Goal: Find specific page/section: Find specific page/section

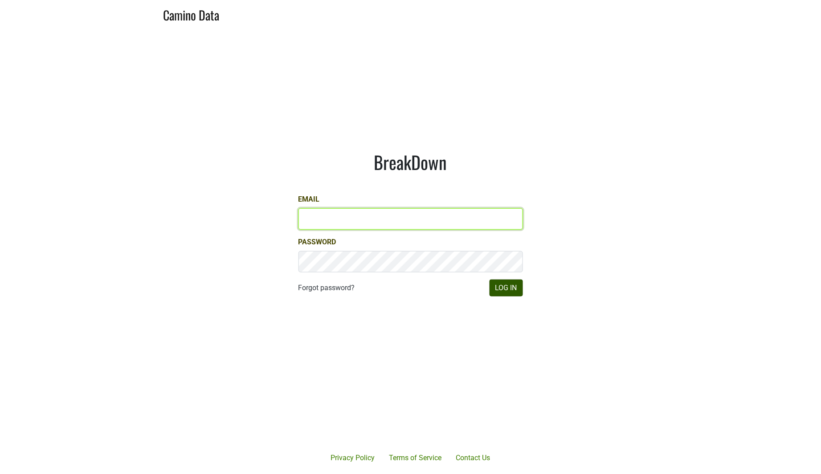
type input "drewstapp@jonata.com"
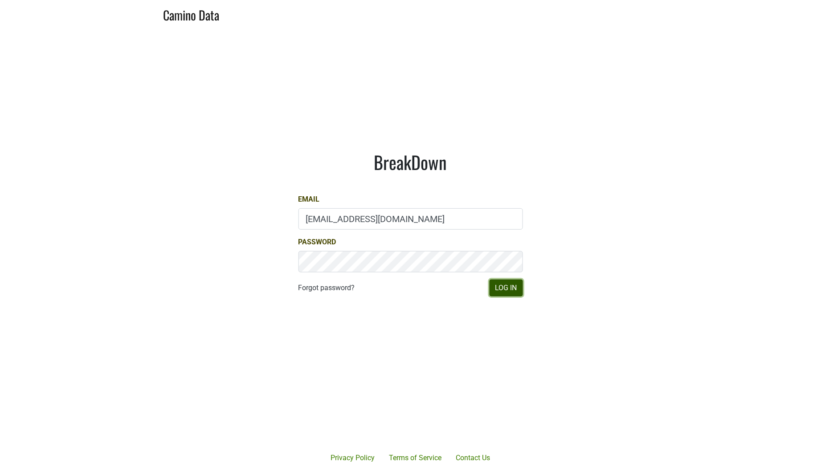
click at [514, 288] on button "Log In" at bounding box center [506, 288] width 33 height 17
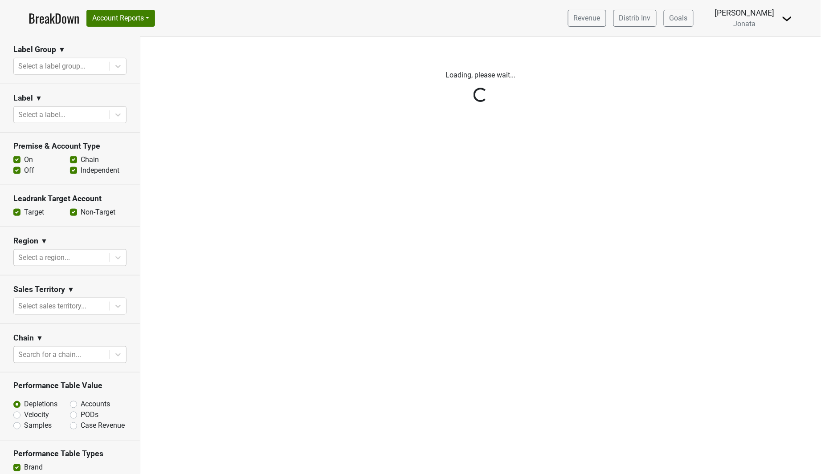
scroll to position [230, 0]
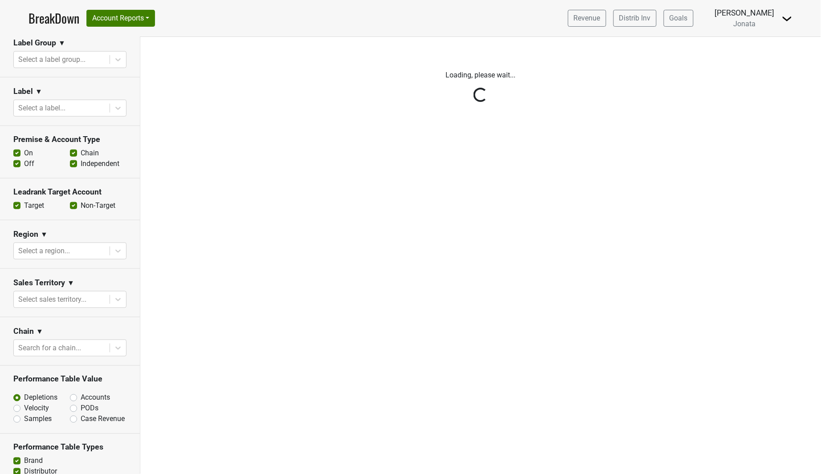
click at [108, 260] on div "Reset filters Time Period YTD LTM 1H 2024 L6M 2H 2023 L3M [DATE] '25 2022 L2M A…" at bounding box center [70, 255] width 140 height 437
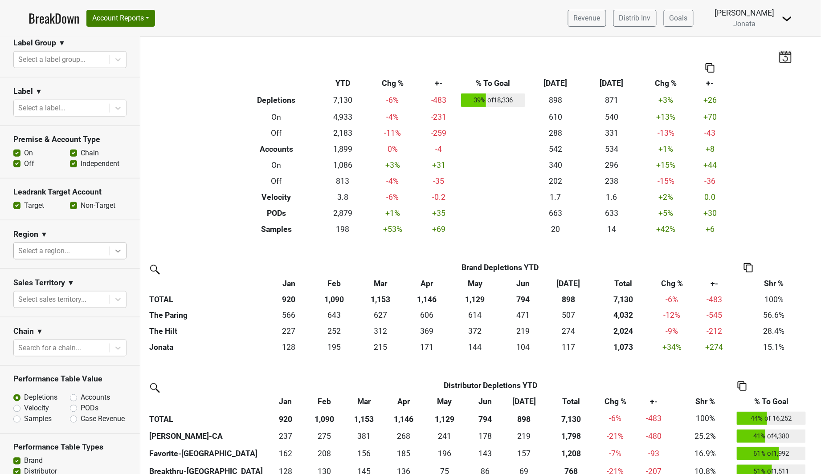
click at [114, 256] on icon at bounding box center [118, 251] width 9 height 9
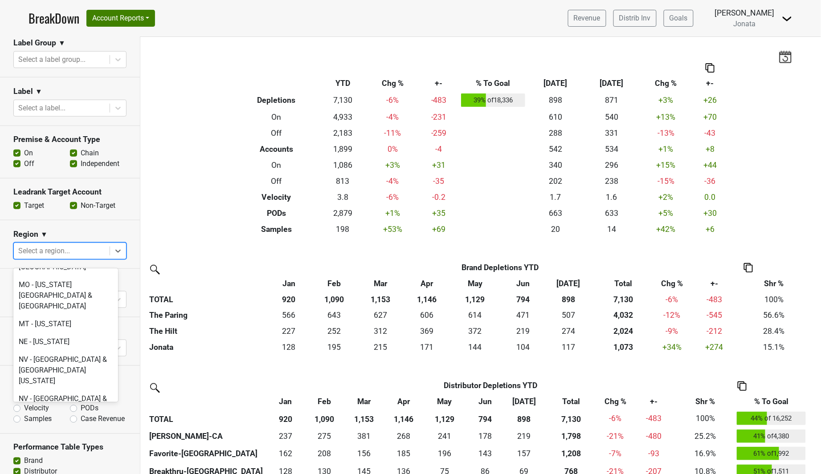
scroll to position [1776, 0]
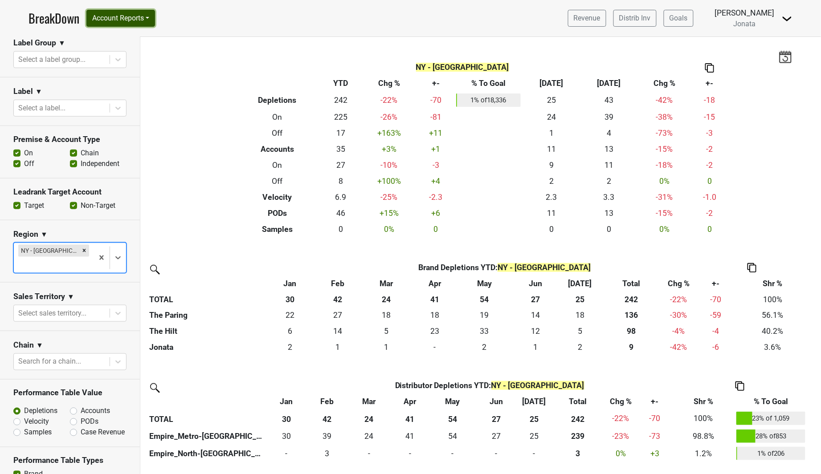
click at [148, 19] on button "Account Reports" at bounding box center [120, 18] width 69 height 17
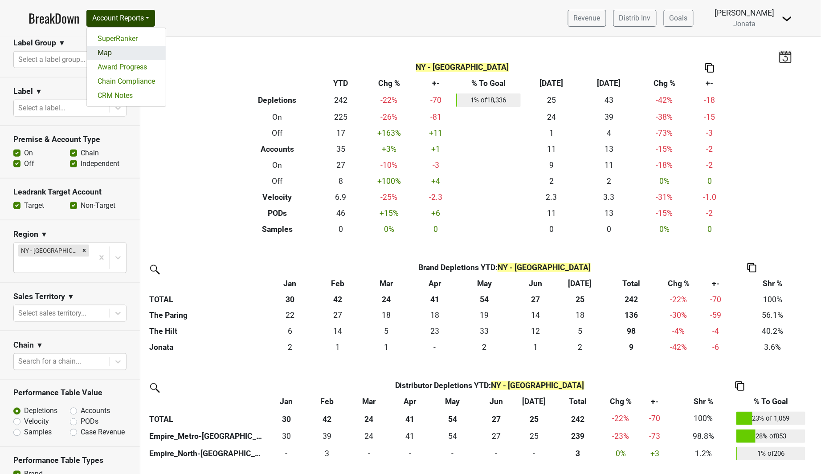
click at [135, 53] on link "Map" at bounding box center [126, 53] width 79 height 14
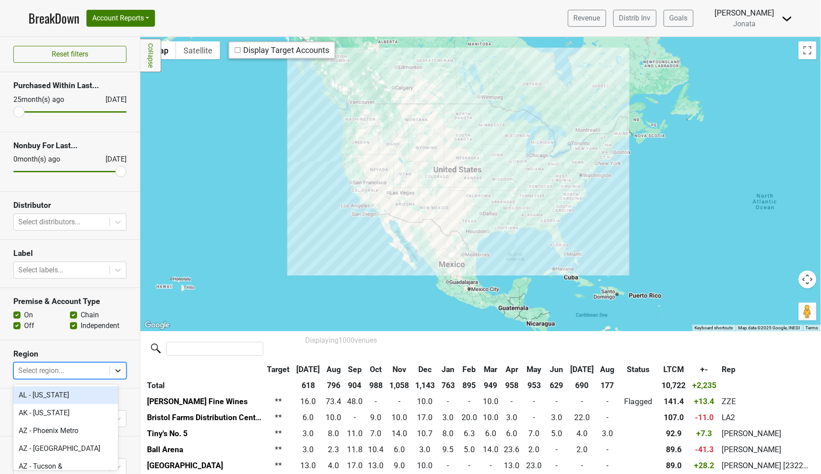
click at [115, 373] on icon at bounding box center [117, 371] width 5 height 3
type input "ny"
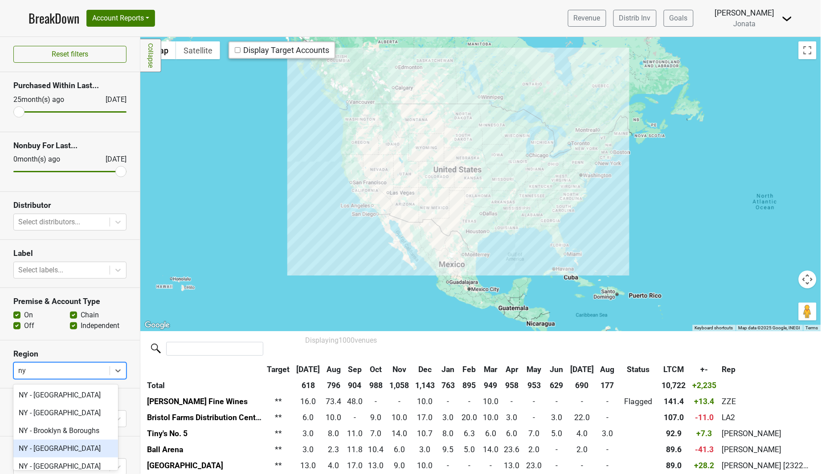
scroll to position [63, 0]
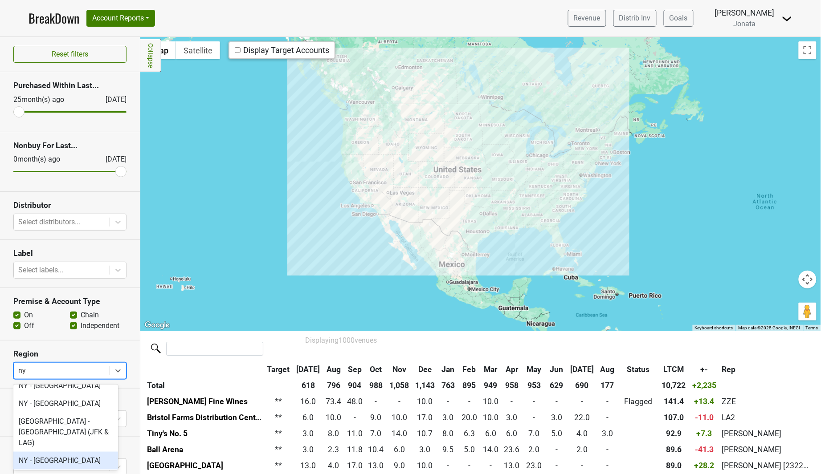
click at [65, 453] on div "NY - [GEOGRAPHIC_DATA]" at bounding box center [65, 461] width 105 height 18
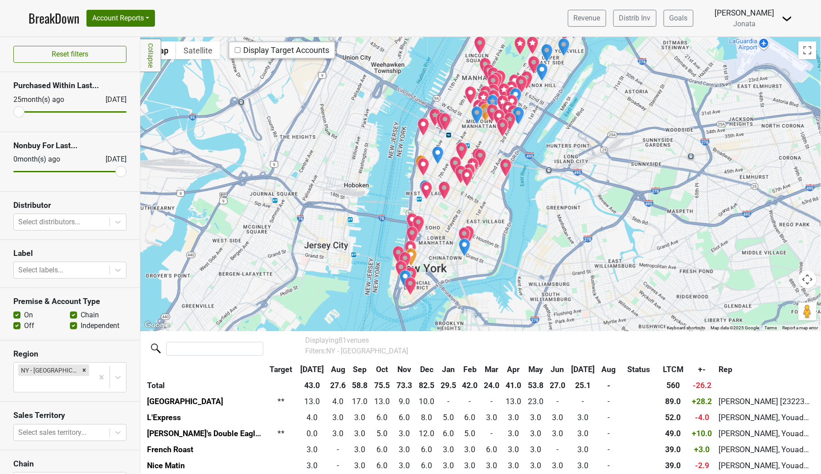
drag, startPoint x: 457, startPoint y: 219, endPoint x: 495, endPoint y: 180, distance: 54.5
click at [495, 180] on div at bounding box center [480, 184] width 681 height 294
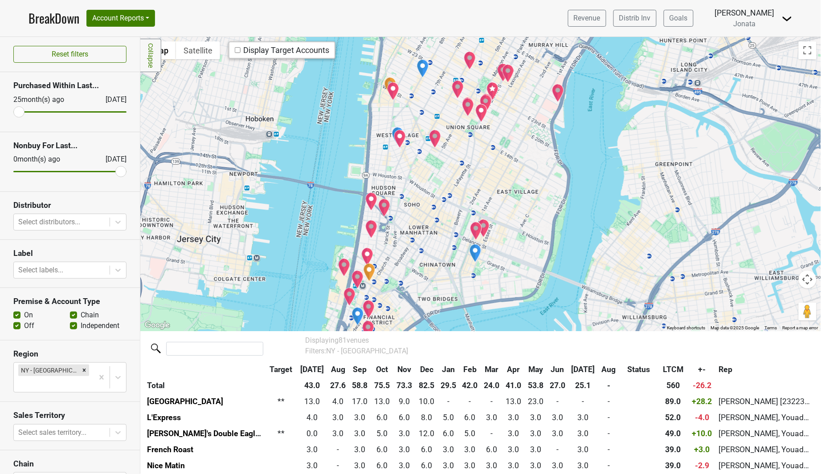
drag, startPoint x: 480, startPoint y: 203, endPoint x: 509, endPoint y: 151, distance: 59.8
click at [509, 151] on div at bounding box center [480, 184] width 681 height 294
click at [461, 166] on div at bounding box center [480, 184] width 681 height 294
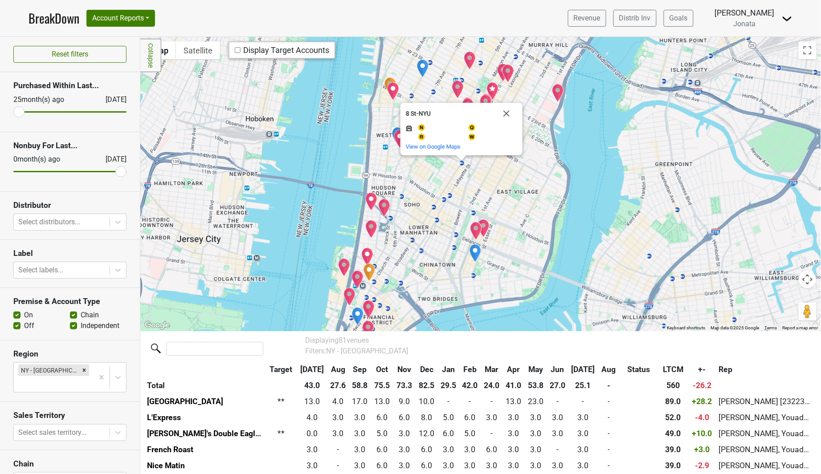
click at [462, 164] on div "8 St-[GEOGRAPHIC_DATA] and more. View on Google Maps" at bounding box center [480, 184] width 681 height 294
click at [509, 111] on button "Close" at bounding box center [506, 113] width 21 height 21
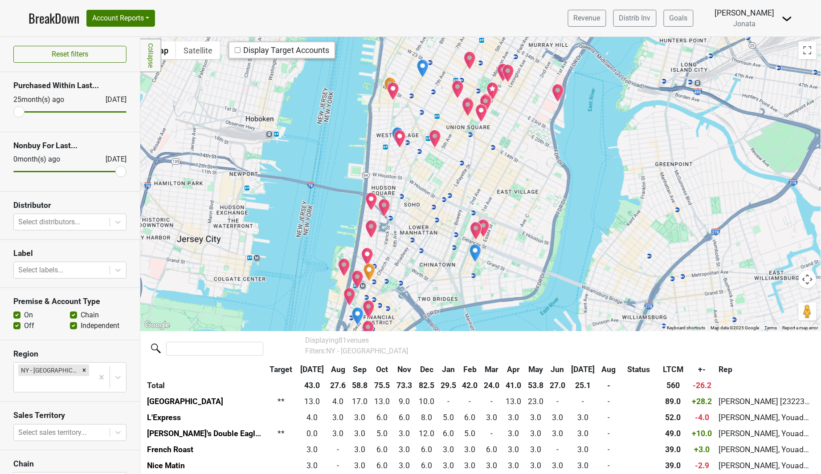
click at [493, 88] on img "Hawksmoor NYC" at bounding box center [492, 91] width 12 height 19
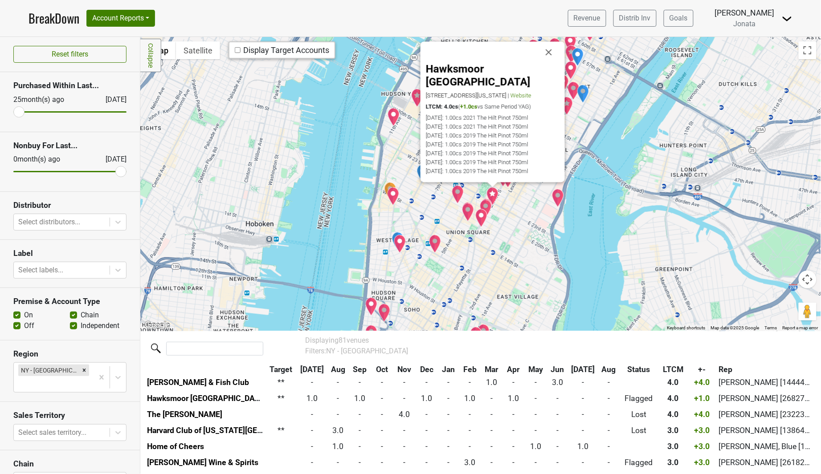
scroll to position [386, 0]
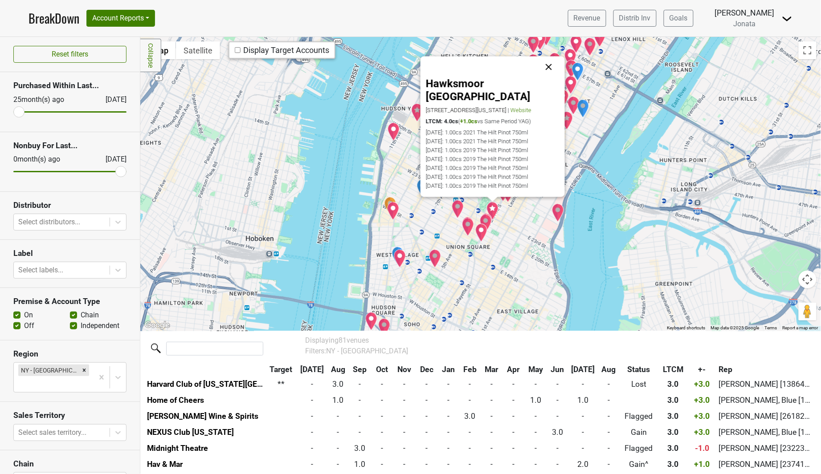
click at [551, 73] on button "Close" at bounding box center [548, 66] width 21 height 21
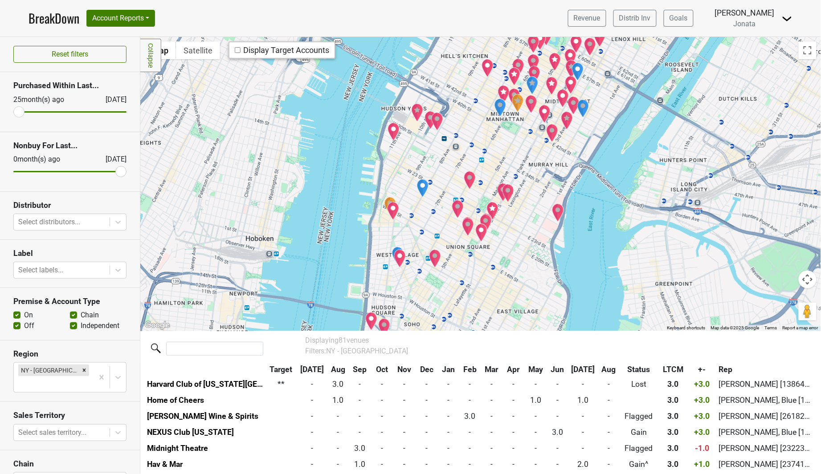
click at [509, 192] on img "Sweetbriar" at bounding box center [508, 193] width 12 height 19
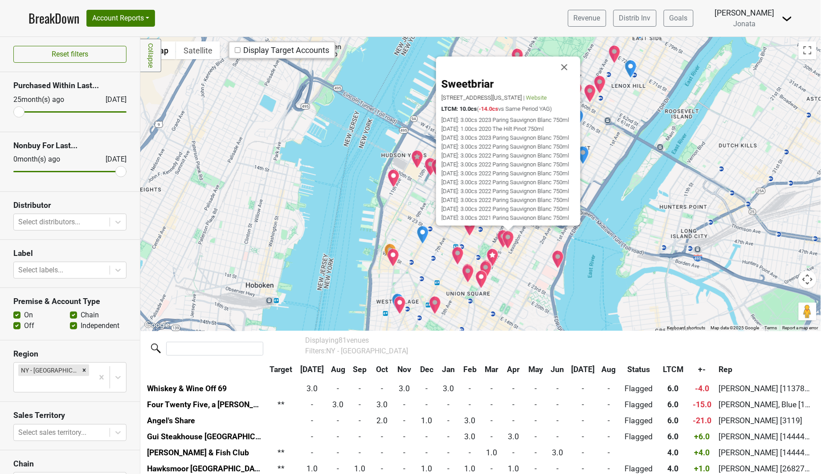
scroll to position [258, 0]
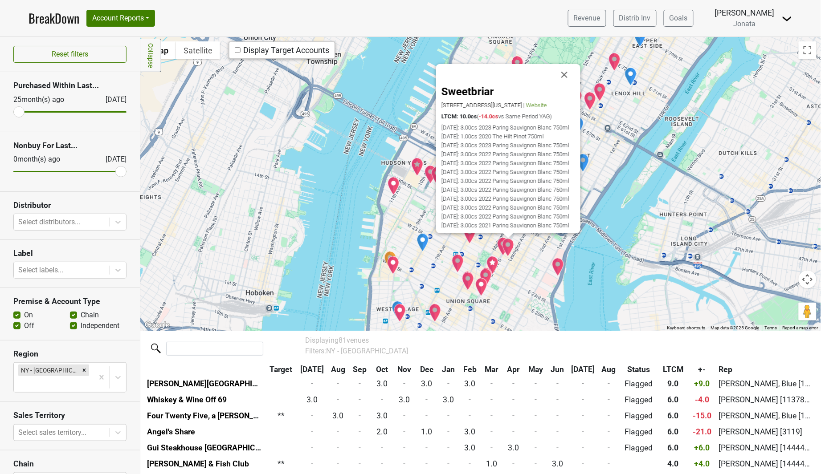
click at [498, 245] on img "Sarabeth's" at bounding box center [503, 246] width 12 height 19
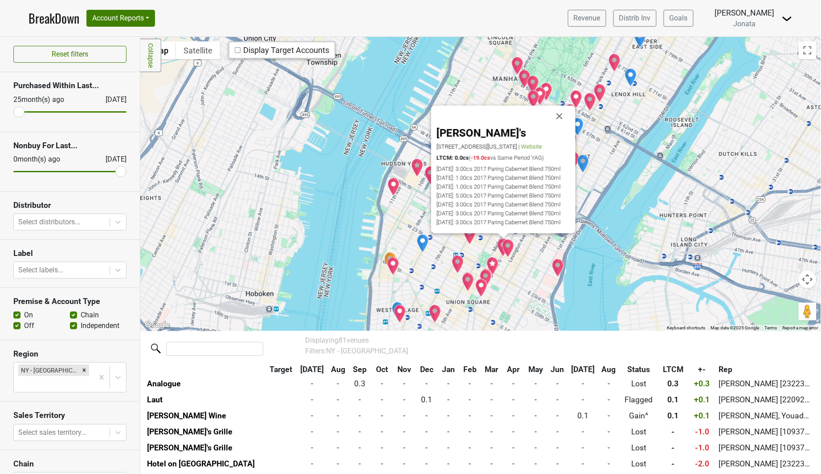
scroll to position [1075, 0]
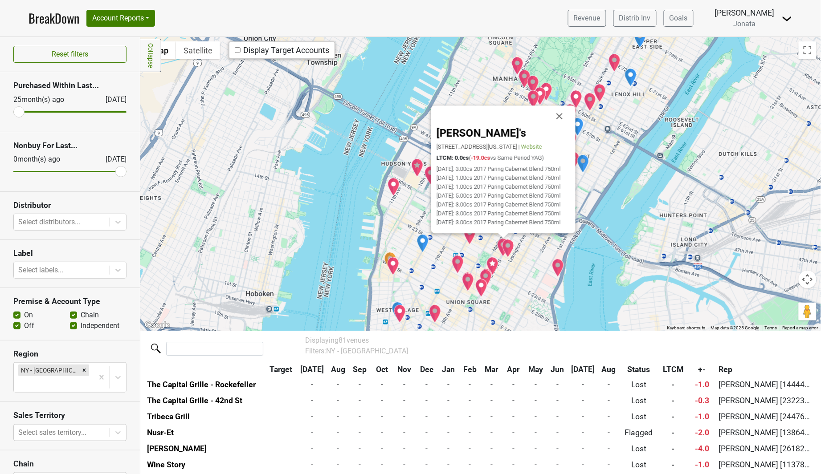
click at [457, 265] on img "Vinyl Steakhouse" at bounding box center [458, 264] width 12 height 19
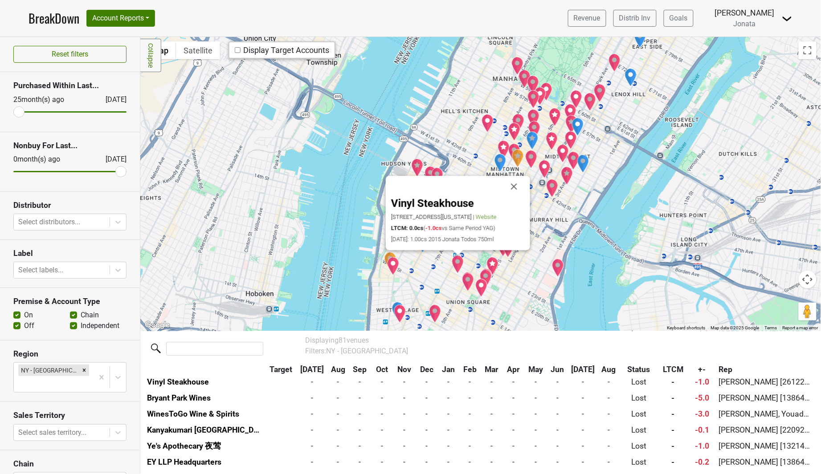
scroll to position [1233, 0]
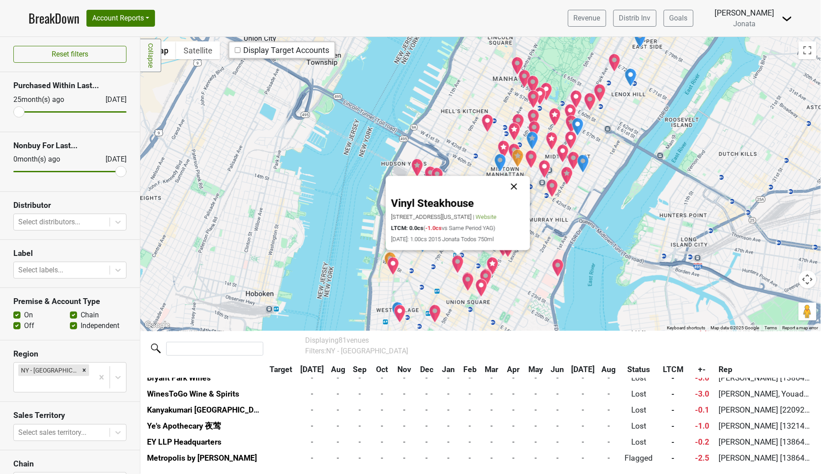
click at [509, 185] on button "Close" at bounding box center [513, 186] width 21 height 21
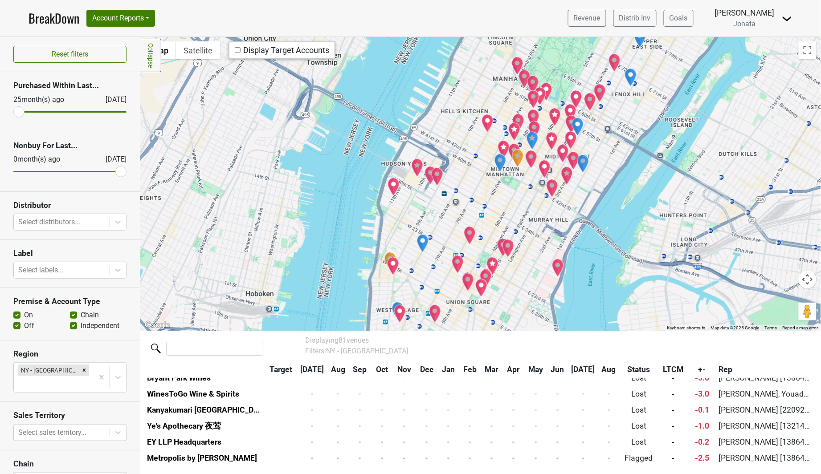
click at [549, 166] on img "The Capital Grille" at bounding box center [545, 169] width 12 height 19
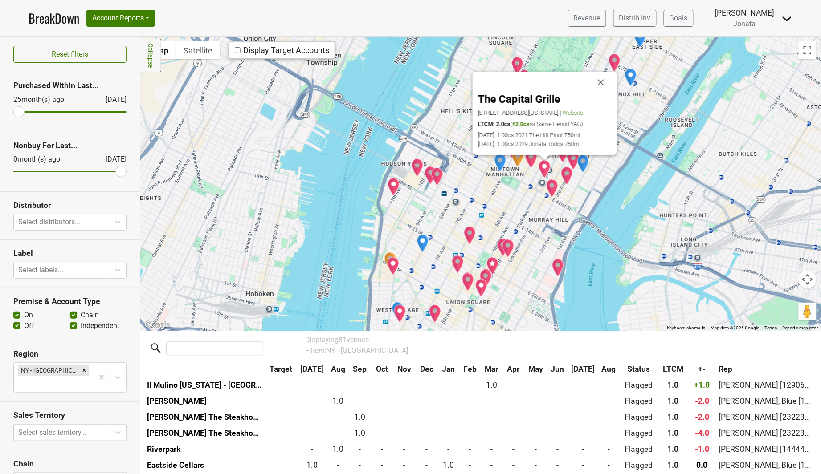
scroll to position [675, 0]
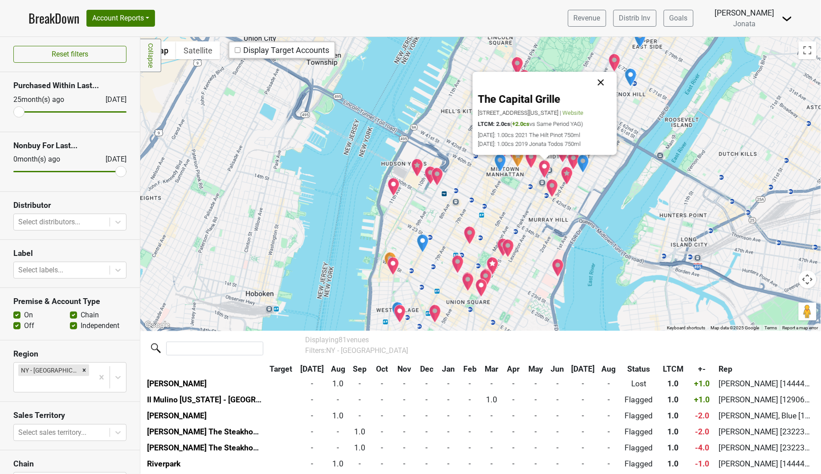
click at [602, 79] on button "Close" at bounding box center [600, 82] width 21 height 21
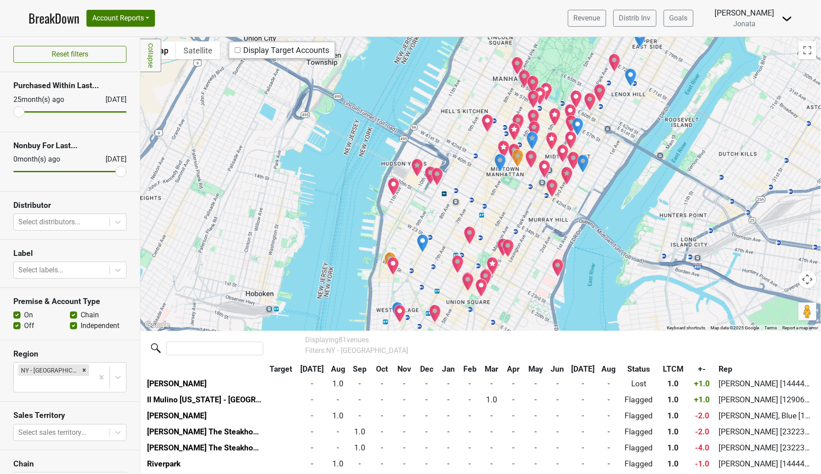
click at [551, 112] on img "The Polo Bar" at bounding box center [555, 117] width 12 height 19
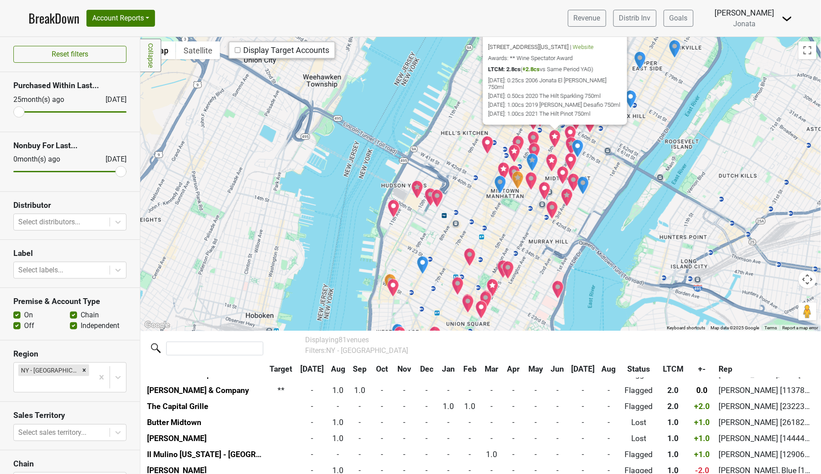
scroll to position [563, 0]
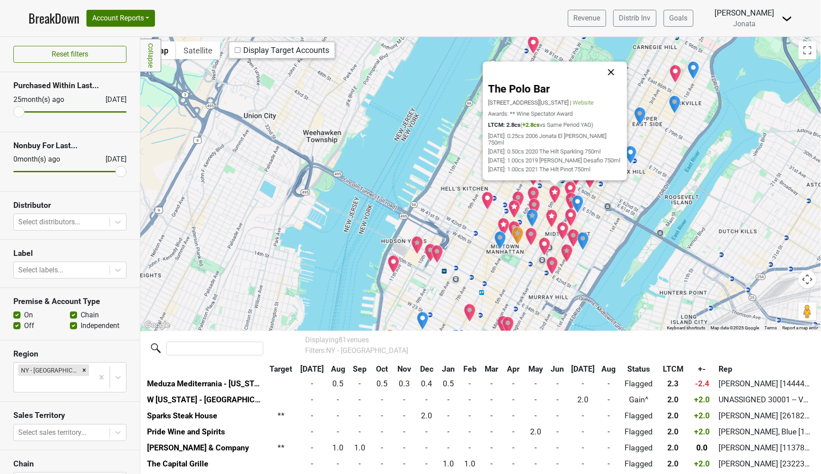
click at [612, 72] on button "Close" at bounding box center [610, 71] width 21 height 21
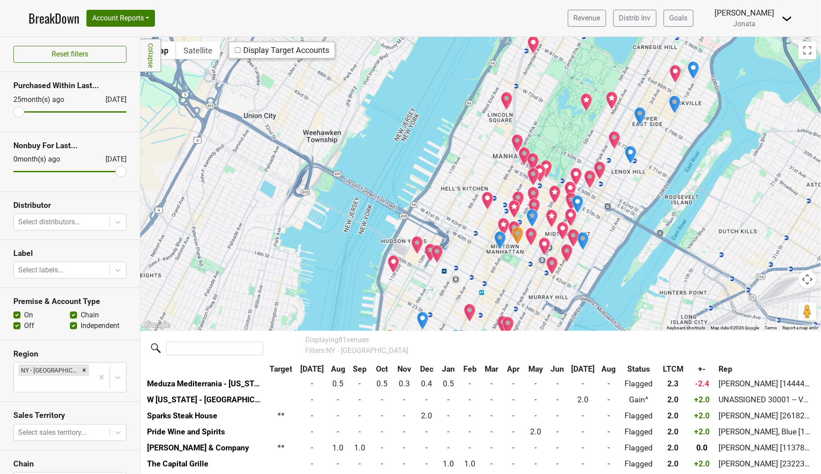
click at [577, 175] on img "Il Mulino New York - Uptown" at bounding box center [576, 176] width 12 height 19
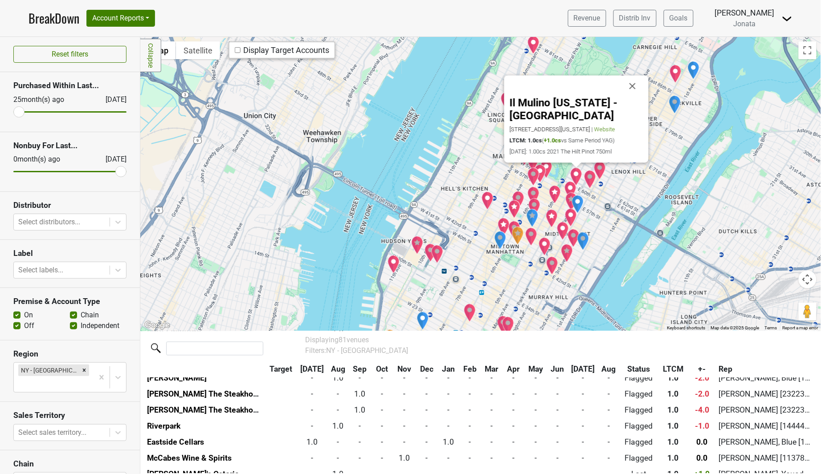
scroll to position [723, 0]
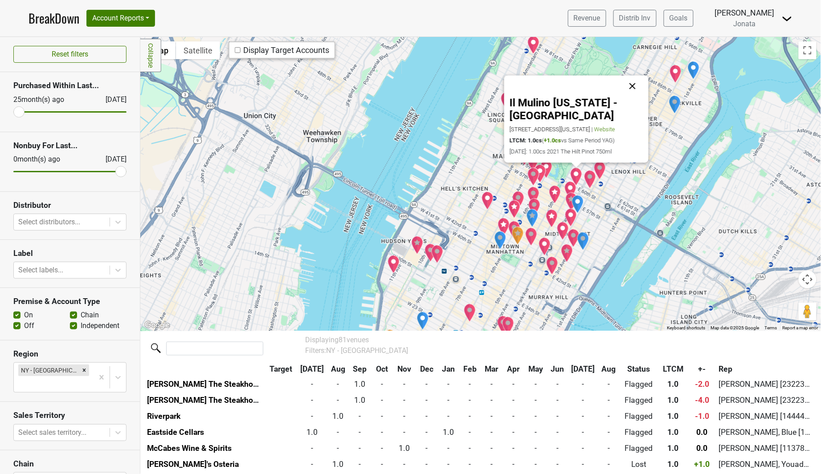
click at [637, 82] on button "Close" at bounding box center [632, 85] width 21 height 21
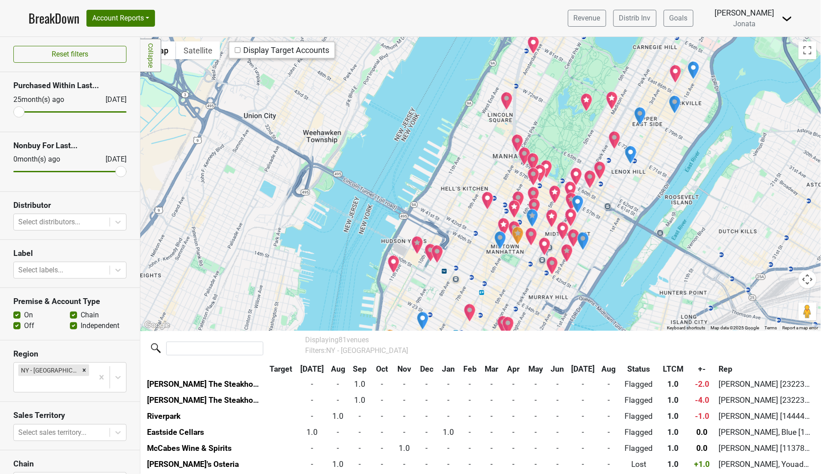
click at [591, 180] on img "Il Postino" at bounding box center [590, 179] width 12 height 19
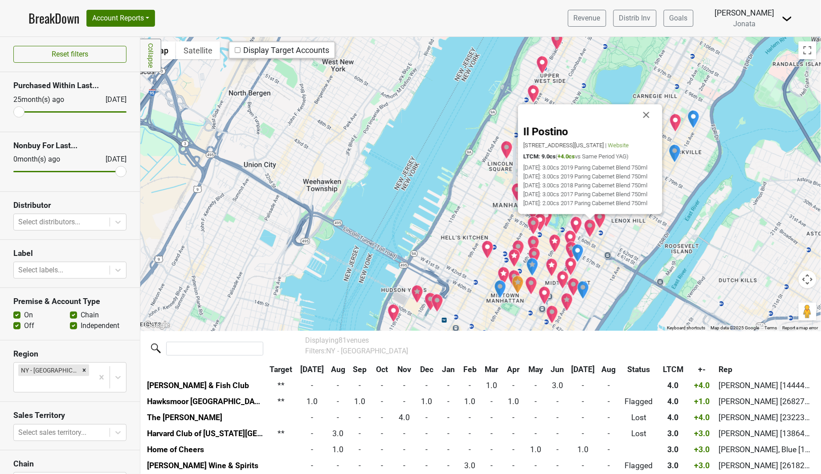
scroll to position [274, 0]
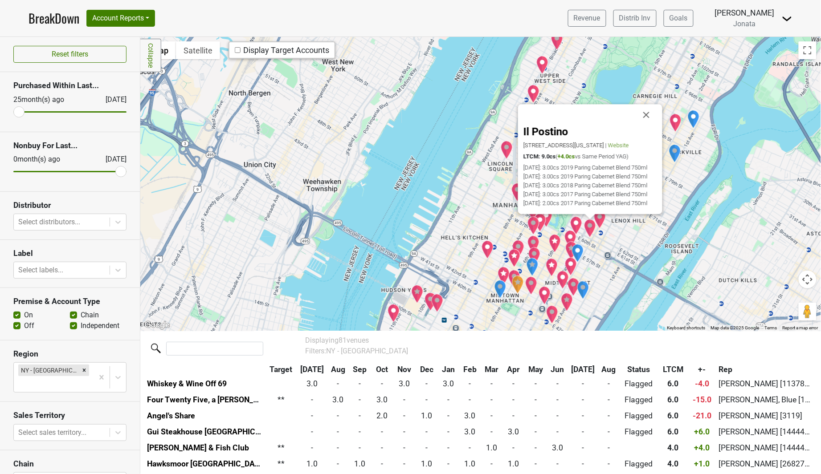
drag, startPoint x: 648, startPoint y: 76, endPoint x: 638, endPoint y: 83, distance: 12.1
click at [647, 104] on button "Close" at bounding box center [646, 114] width 21 height 21
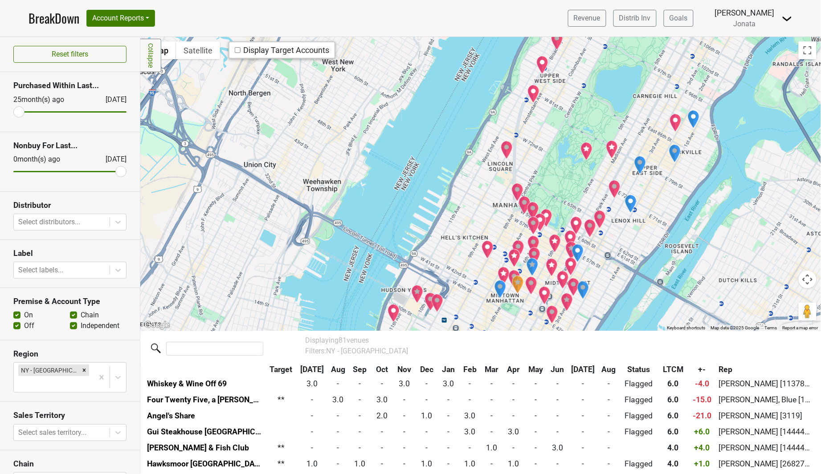
click at [606, 214] on img "JoJo by Jean-Georges" at bounding box center [600, 219] width 12 height 19
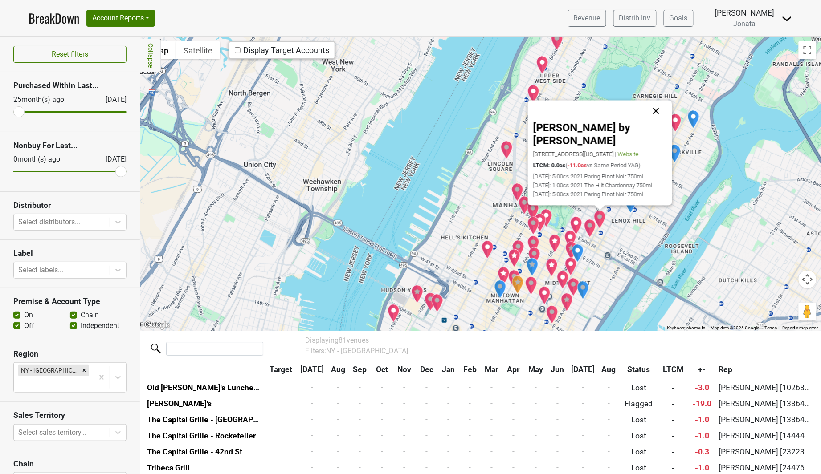
scroll to position [1027, 0]
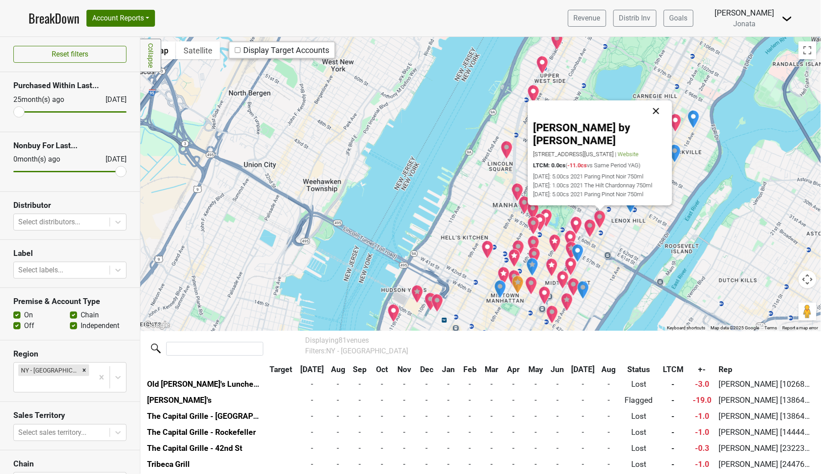
click at [655, 122] on button "Close" at bounding box center [655, 110] width 21 height 21
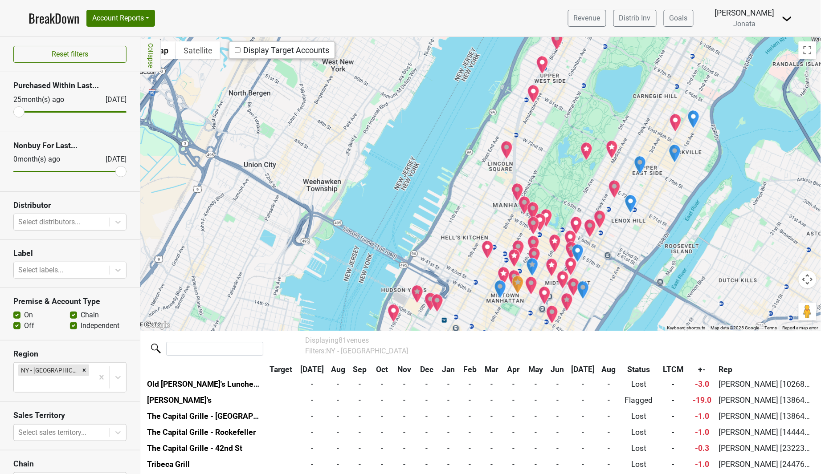
click at [616, 188] on img "Rafael" at bounding box center [614, 189] width 12 height 19
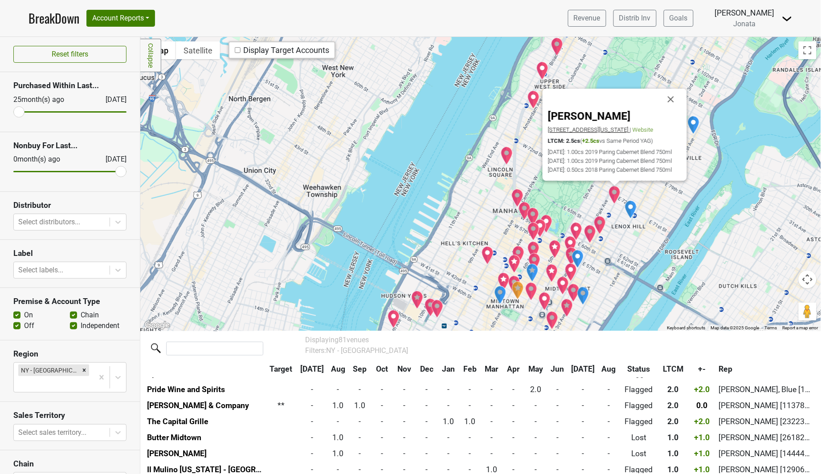
scroll to position [579, 0]
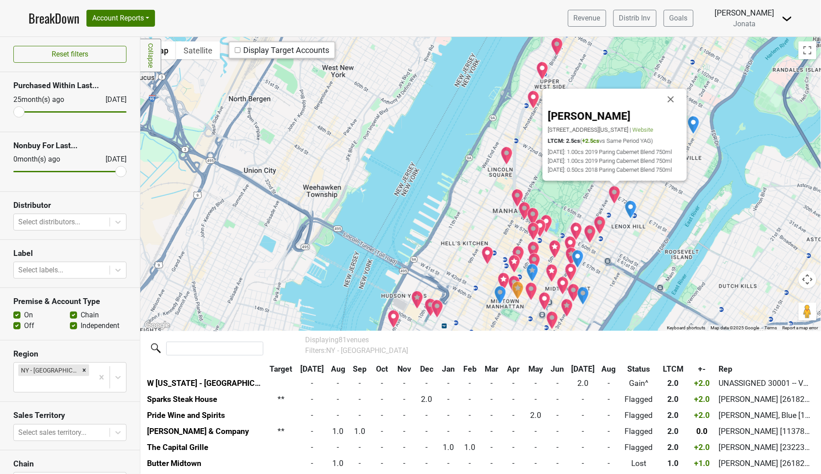
drag, startPoint x: 672, startPoint y: 76, endPoint x: 664, endPoint y: 86, distance: 12.0
click at [672, 89] on button "Close" at bounding box center [670, 99] width 21 height 21
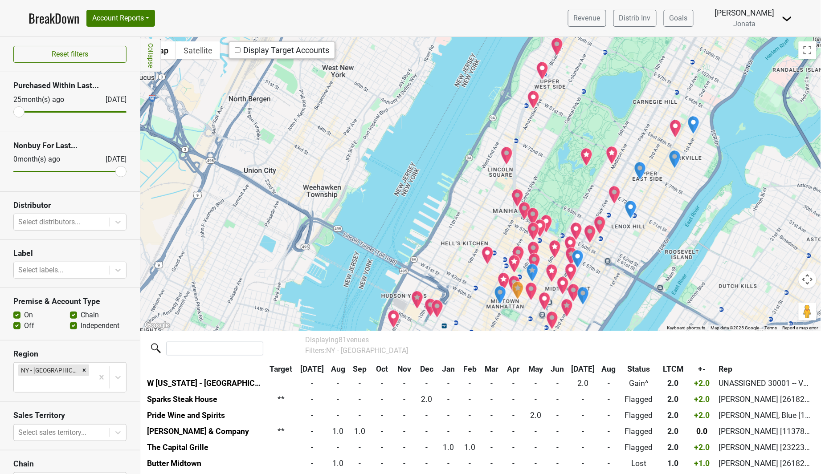
click at [584, 155] on img "Central Park Boathouse" at bounding box center [586, 157] width 12 height 19
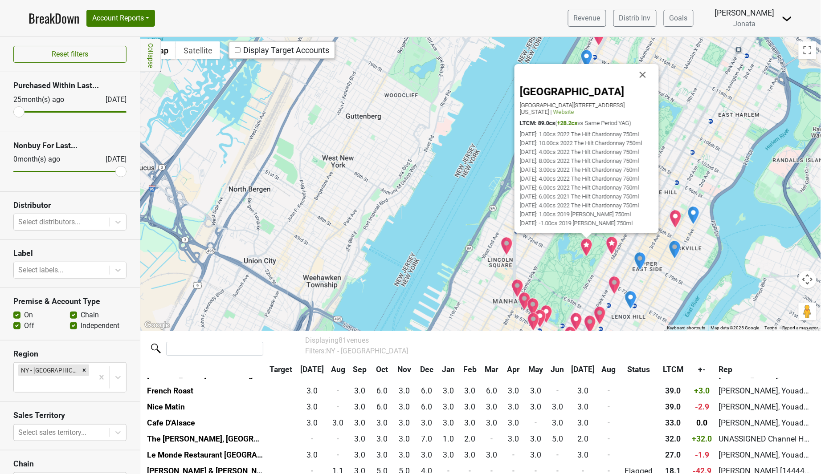
scroll to position [50, 0]
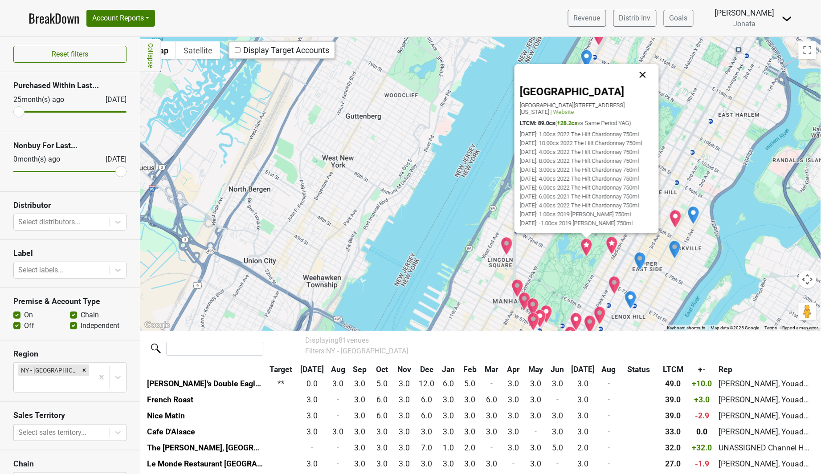
click at [649, 75] on button "Close" at bounding box center [642, 74] width 21 height 21
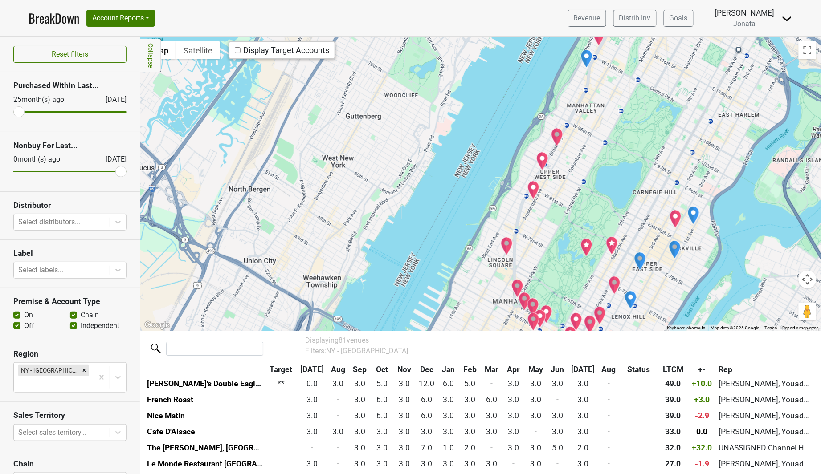
click at [614, 243] on img "The Mark Hotel" at bounding box center [612, 246] width 12 height 19
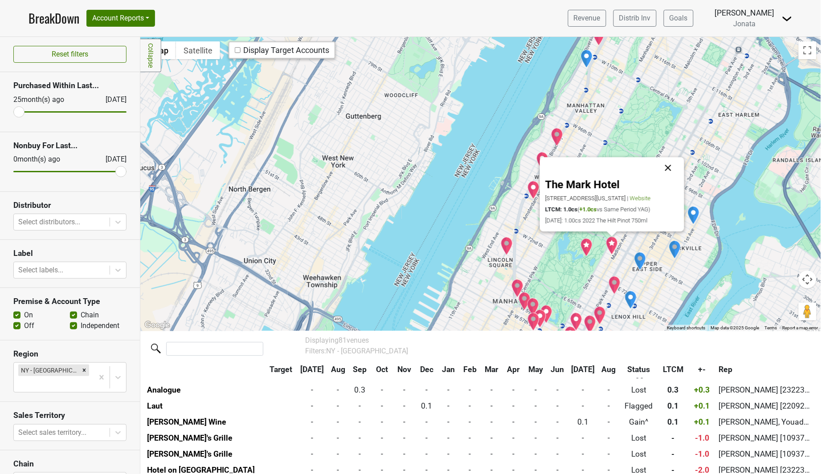
scroll to position [915, 0]
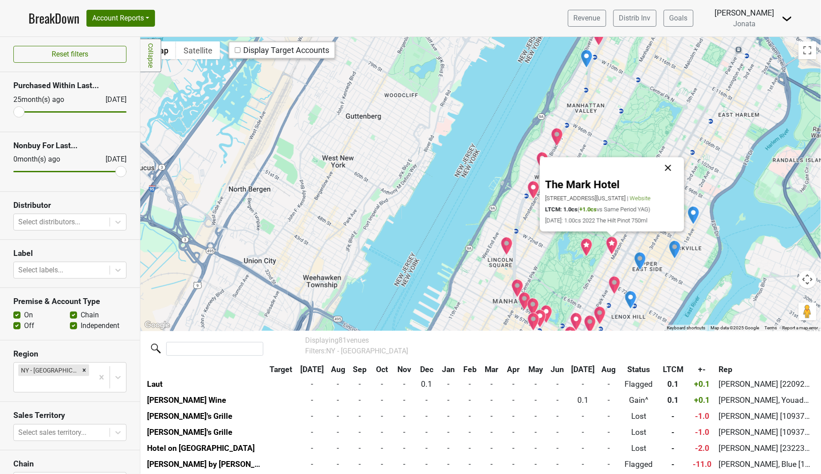
click at [667, 164] on button "Close" at bounding box center [667, 167] width 21 height 21
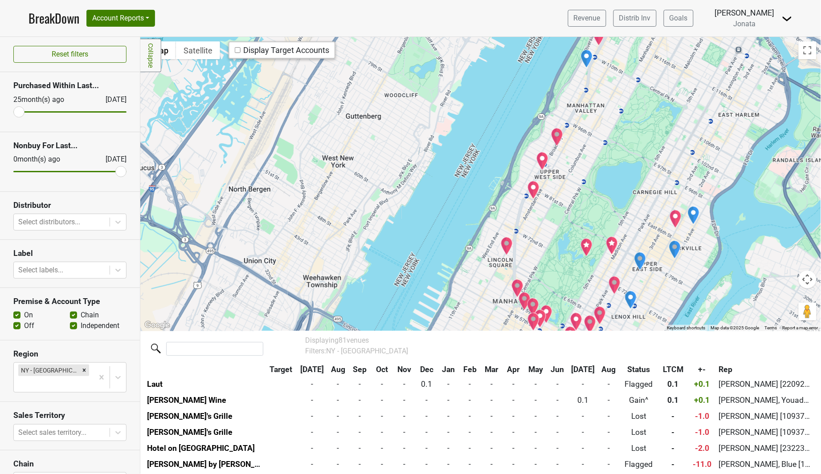
click at [675, 214] on img "Cafe D'Alsace" at bounding box center [676, 219] width 12 height 19
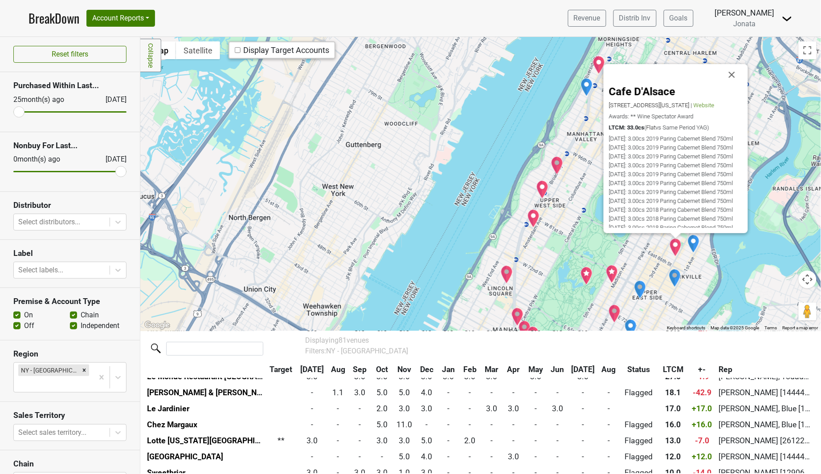
scroll to position [130, 0]
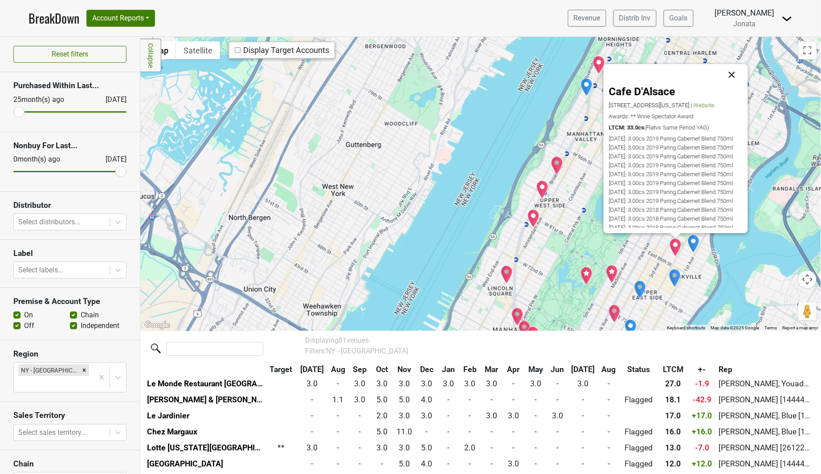
click at [734, 75] on button "Close" at bounding box center [731, 74] width 21 height 21
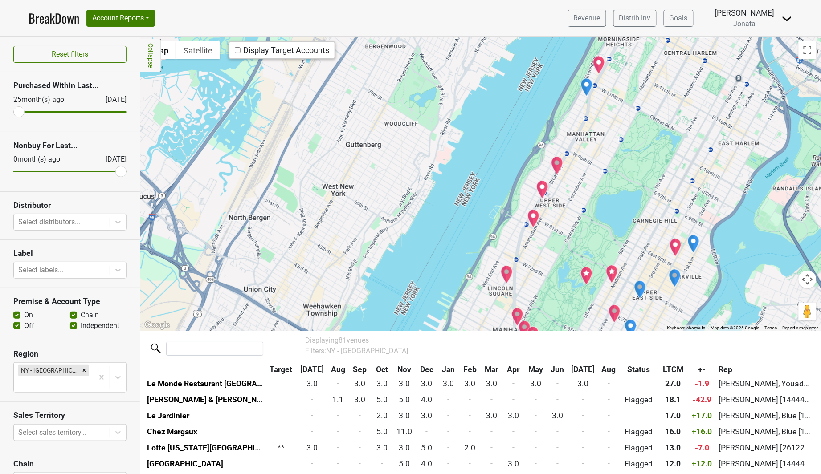
click at [661, 351] on div "Filters: [GEOGRAPHIC_DATA] - [GEOGRAPHIC_DATA]" at bounding box center [532, 351] width 455 height 11
click at [558, 165] on img "Dagon" at bounding box center [557, 165] width 12 height 19
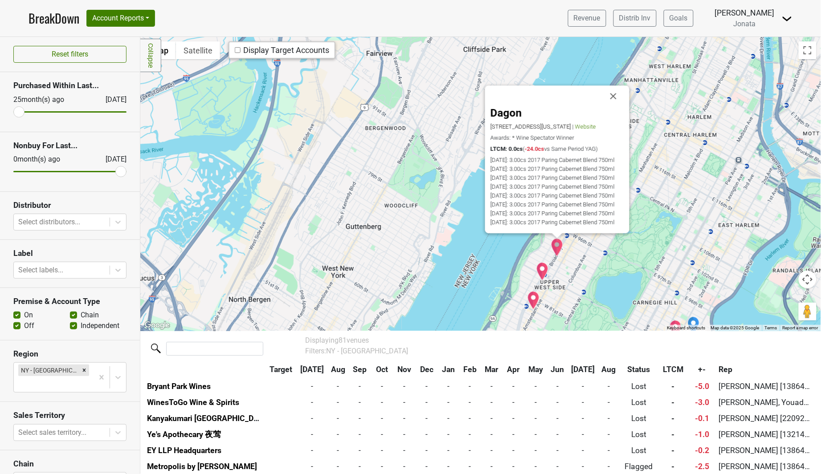
scroll to position [1219, 0]
click at [540, 270] on img "French Roast" at bounding box center [542, 271] width 12 height 19
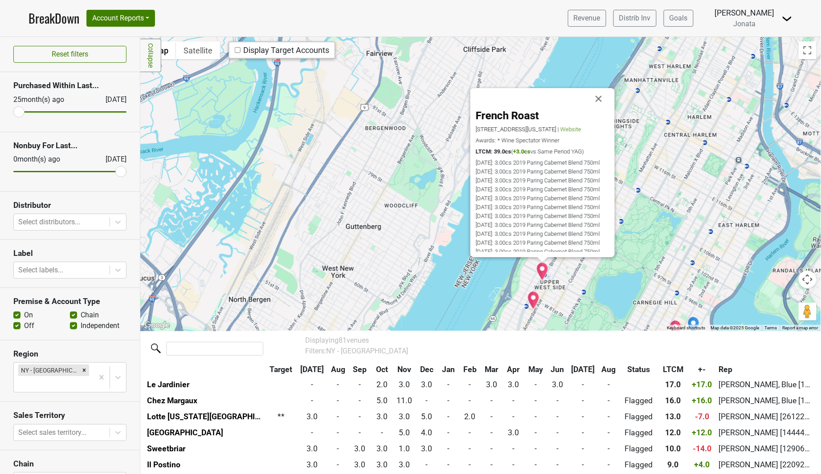
scroll to position [98, 0]
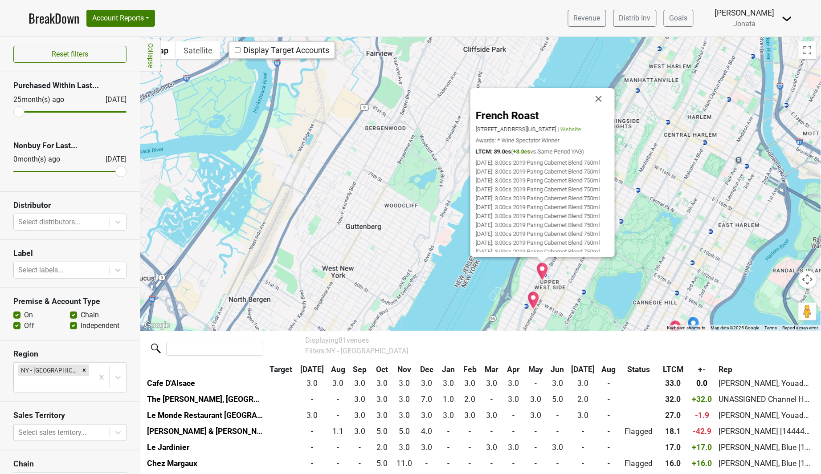
click at [534, 297] on img "Nice Matin" at bounding box center [533, 300] width 12 height 19
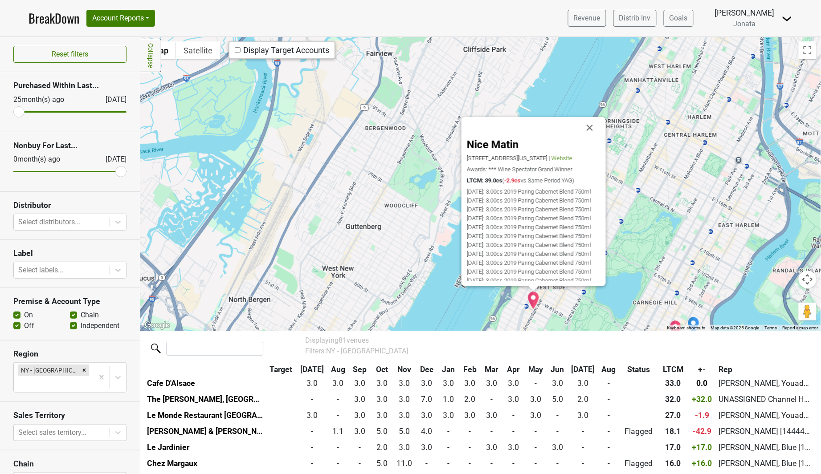
scroll to position [114, 0]
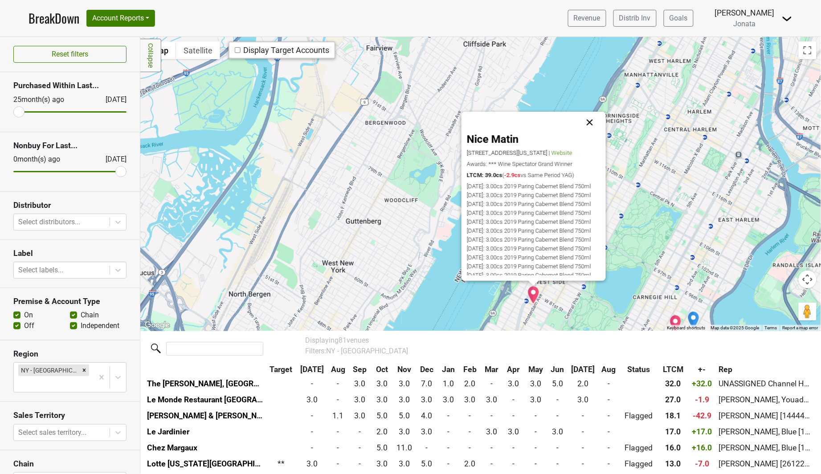
click at [593, 122] on button "Close" at bounding box center [589, 122] width 21 height 21
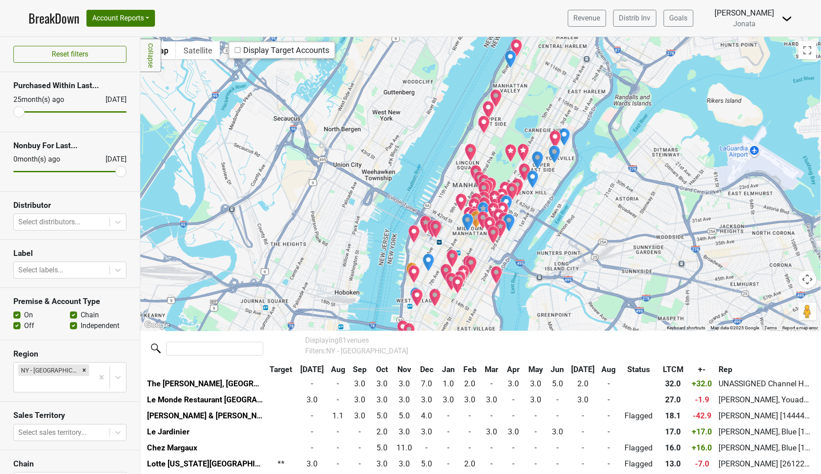
drag, startPoint x: 711, startPoint y: 233, endPoint x: 572, endPoint y: 108, distance: 186.7
click at [572, 108] on div at bounding box center [480, 184] width 681 height 294
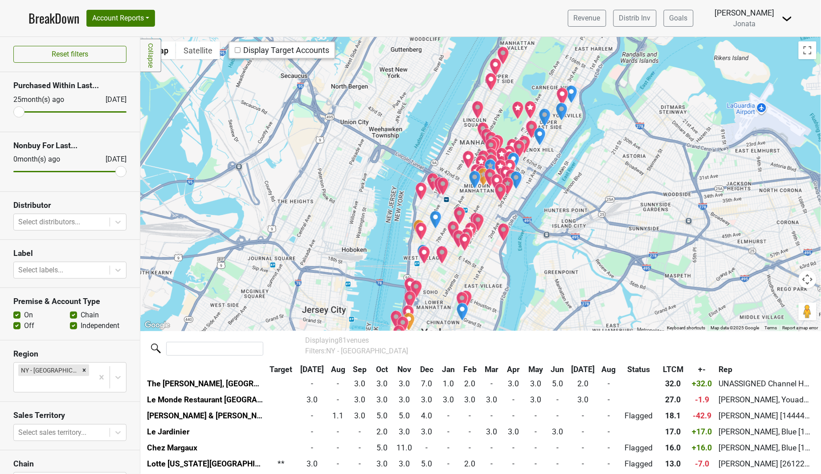
drag, startPoint x: 566, startPoint y: 165, endPoint x: 574, endPoint y: 120, distance: 45.7
click at [574, 120] on div at bounding box center [480, 184] width 681 height 294
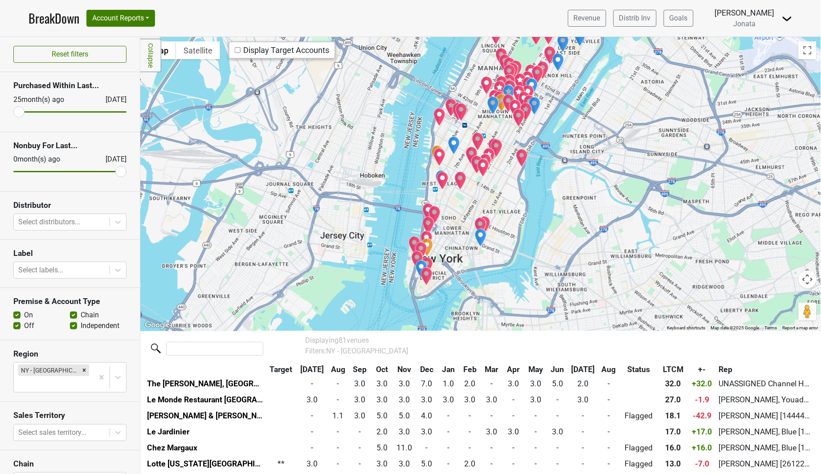
drag, startPoint x: 511, startPoint y: 260, endPoint x: 521, endPoint y: 181, distance: 79.0
click at [529, 181] on div at bounding box center [480, 184] width 681 height 294
